Goal: Task Accomplishment & Management: Use online tool/utility

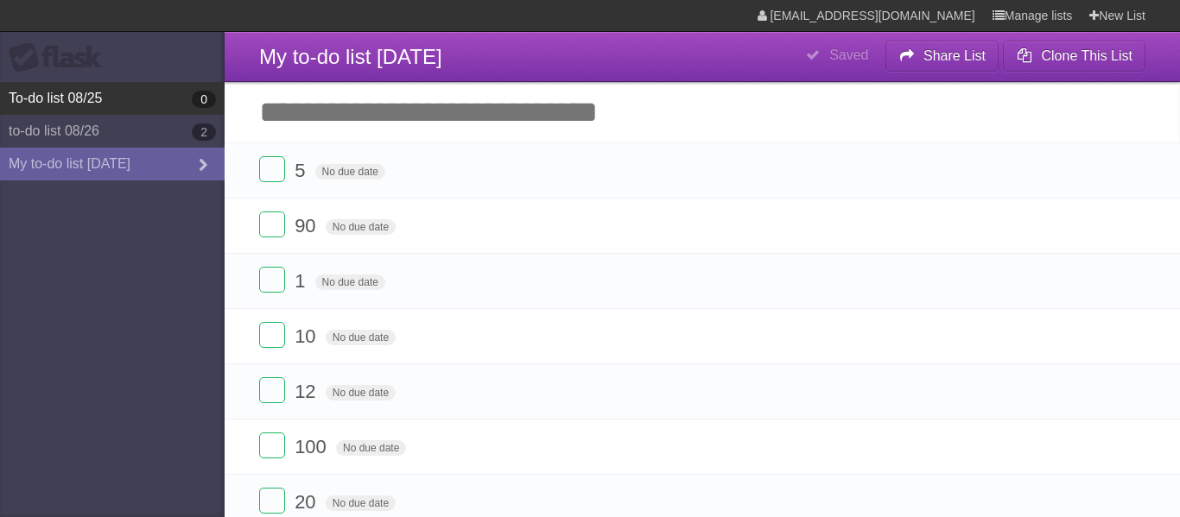
click at [145, 115] on link "To-do list 08/25 0" at bounding box center [112, 98] width 225 height 33
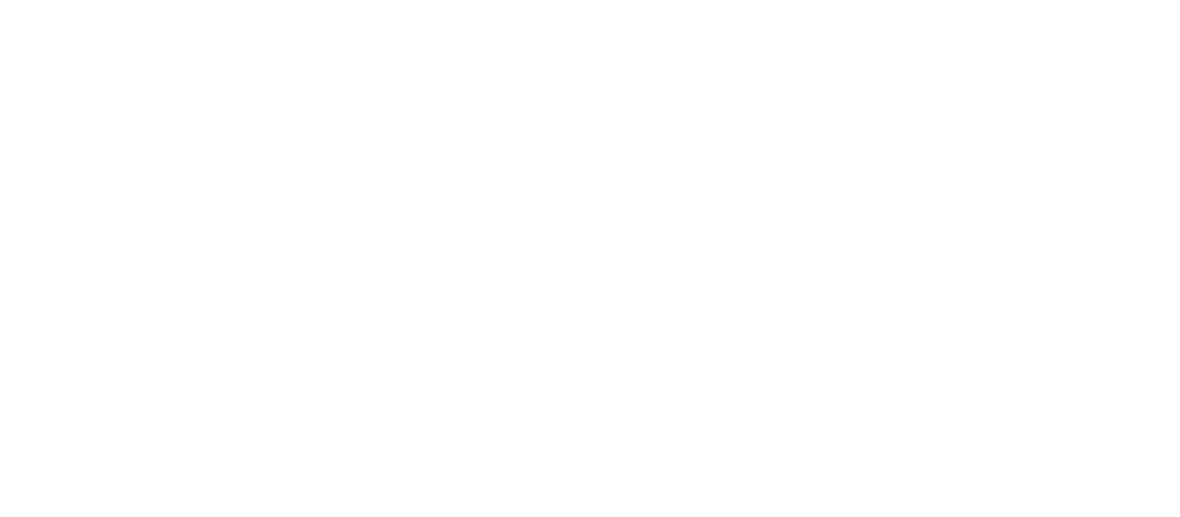
click at [149, 132] on div at bounding box center [590, 258] width 1180 height 517
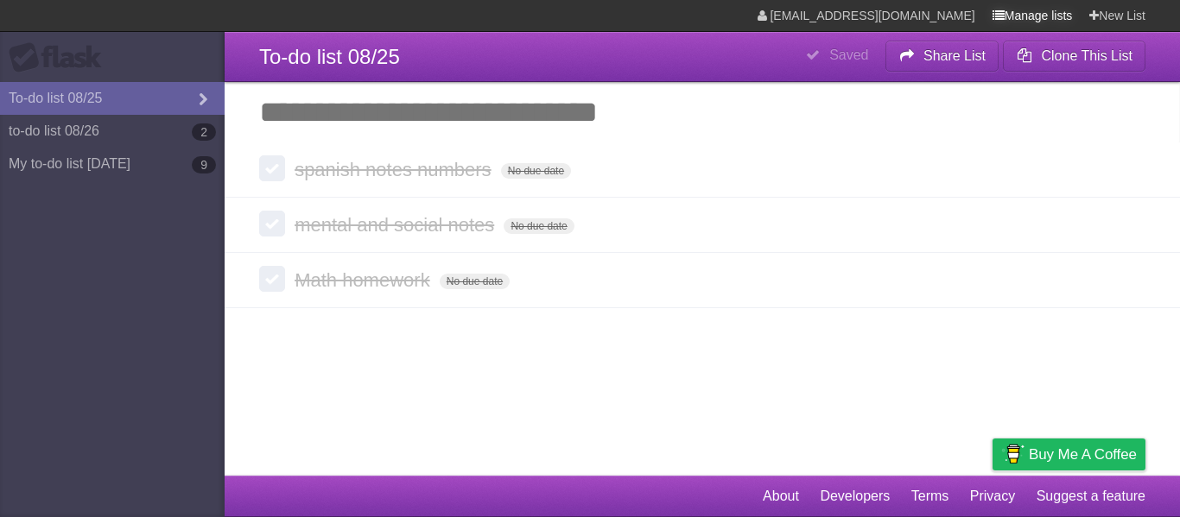
click at [1008, 16] on link "Manage lists" at bounding box center [1032, 15] width 80 height 31
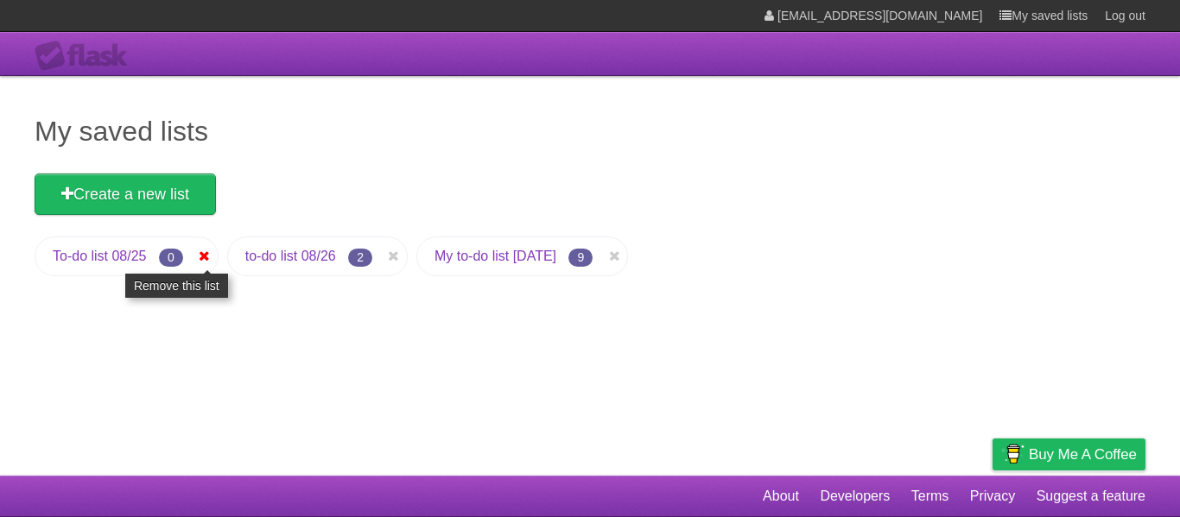
click at [200, 254] on icon at bounding box center [204, 256] width 17 height 21
click at [206, 258] on icon at bounding box center [204, 256] width 17 height 21
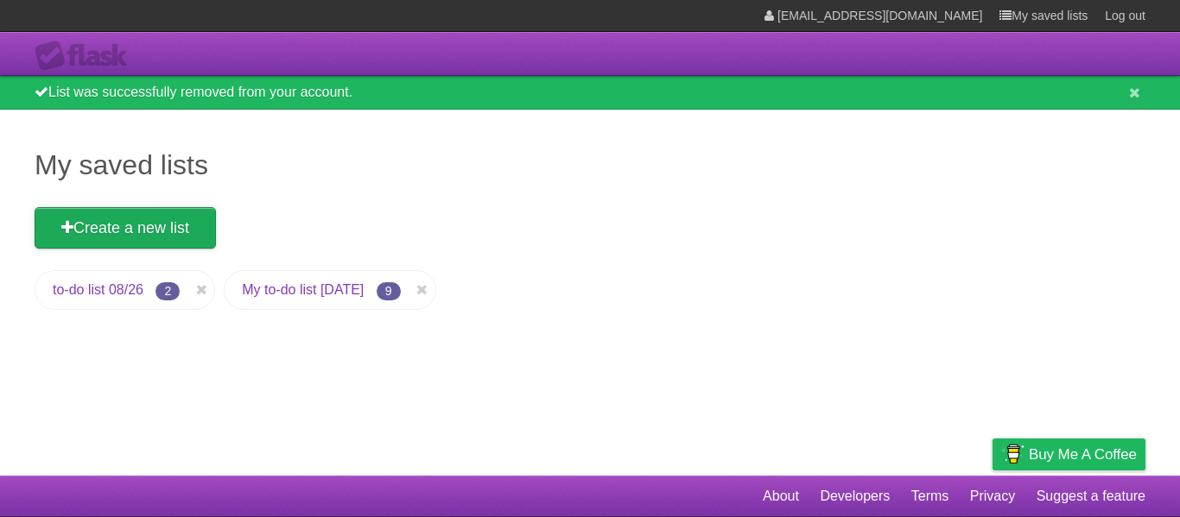
click at [81, 235] on link "Create a new list" at bounding box center [125, 227] width 181 height 41
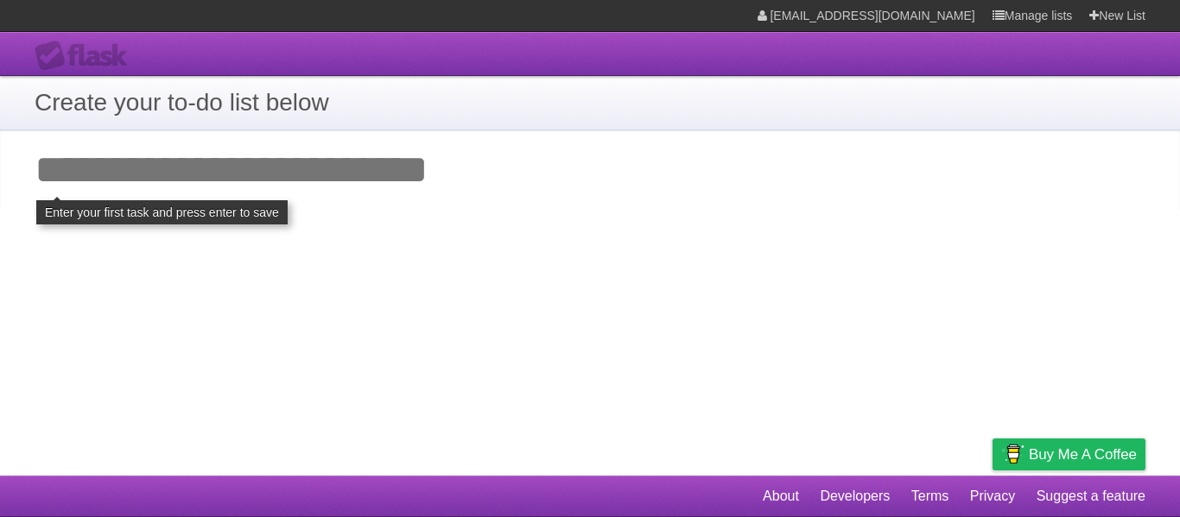
click at [88, 181] on input "Add your first task" at bounding box center [590, 169] width 1180 height 79
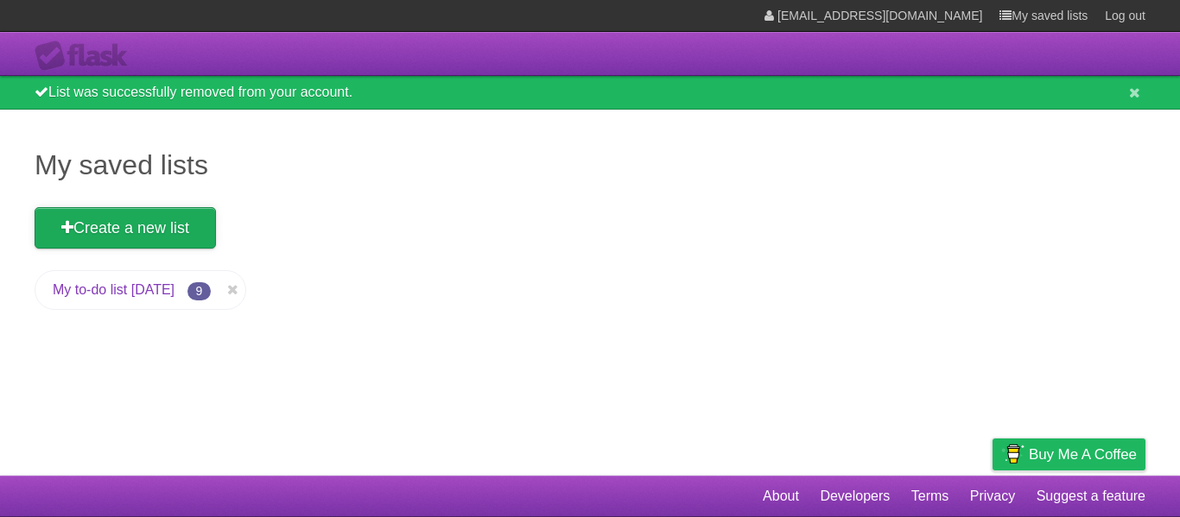
click at [78, 232] on link "Create a new list" at bounding box center [125, 227] width 181 height 41
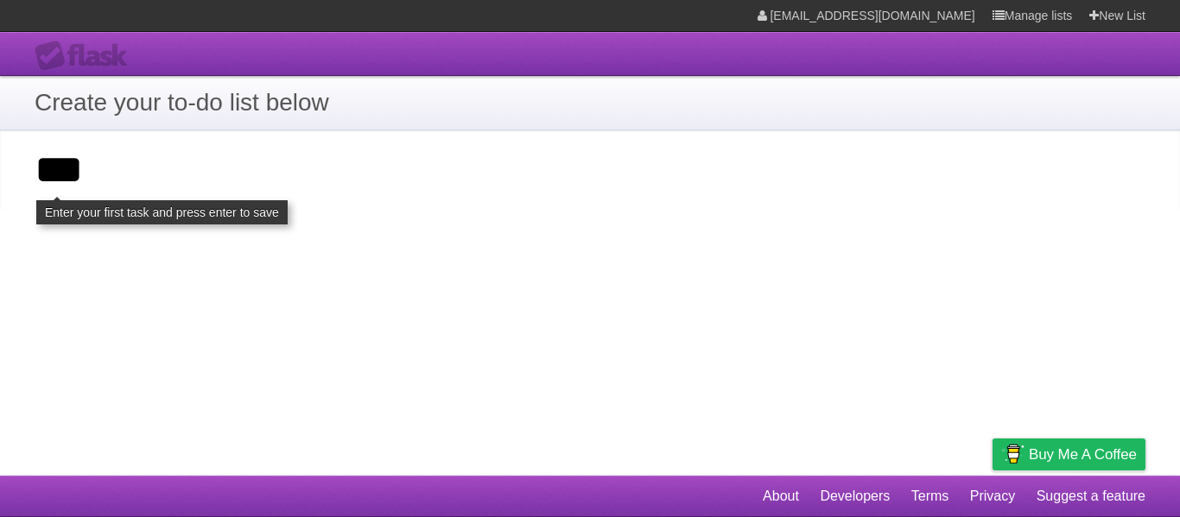
type input "*"
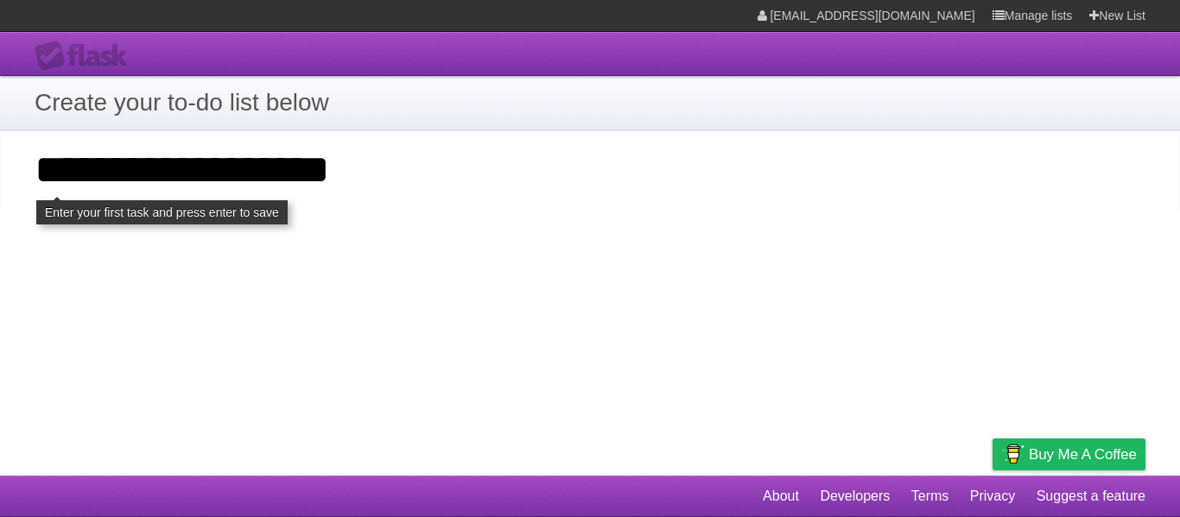
type input "**********"
click input "**********" at bounding box center [0, 0] width 0 height 0
